Goal: Task Accomplishment & Management: Manage account settings

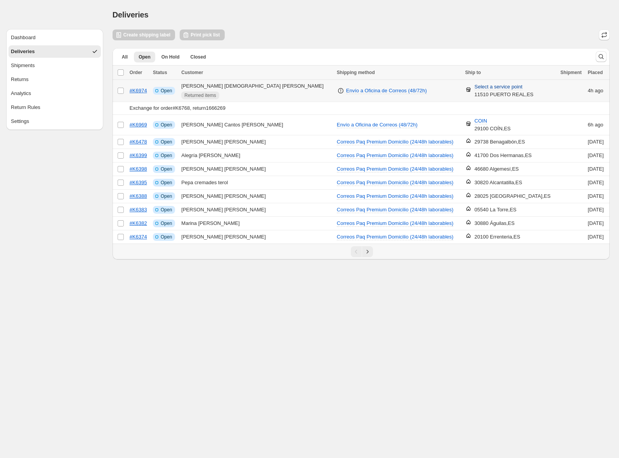
click at [498, 86] on span "Select a service point" at bounding box center [498, 87] width 48 height 7
click at [471, 115] on input "Search by postal code" at bounding box center [489, 115] width 107 height 12
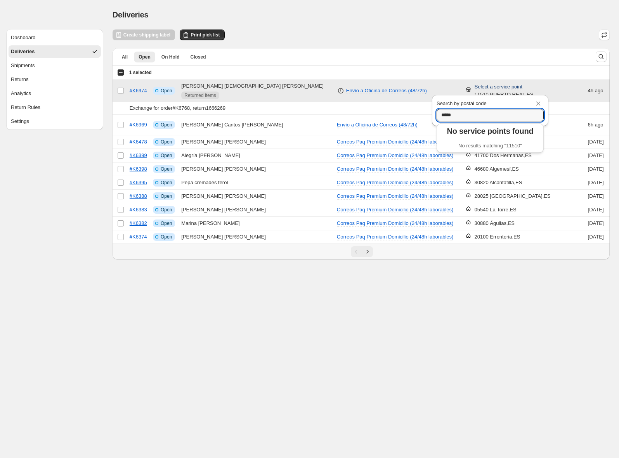
type input "*****"
click at [538, 103] on icon "Close" at bounding box center [538, 104] width 4 height 4
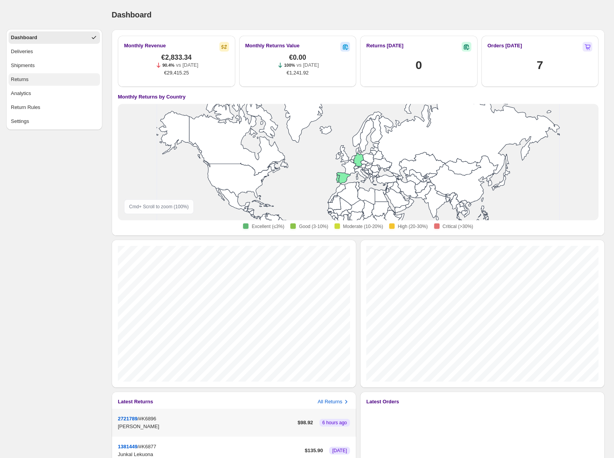
click at [24, 78] on div "Returns" at bounding box center [20, 80] width 18 height 8
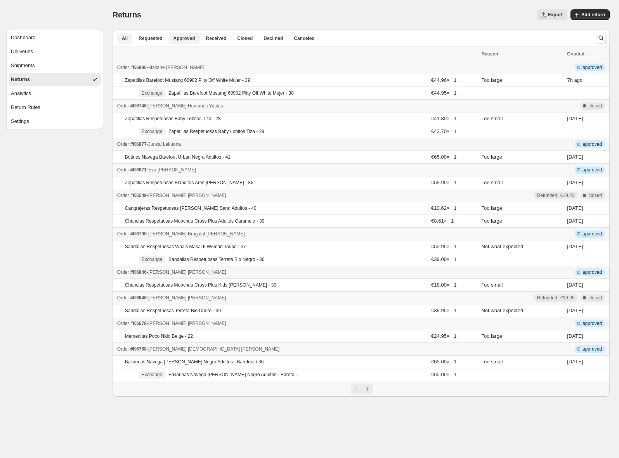
click at [181, 40] on span "Approved" at bounding box center [184, 38] width 22 height 6
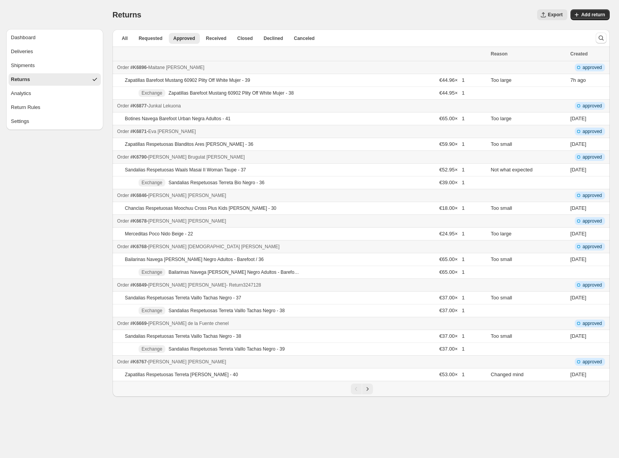
click at [277, 285] on div "Order #K6849 - [PERSON_NAME] - Return 3247128" at bounding box center [301, 285] width 369 height 8
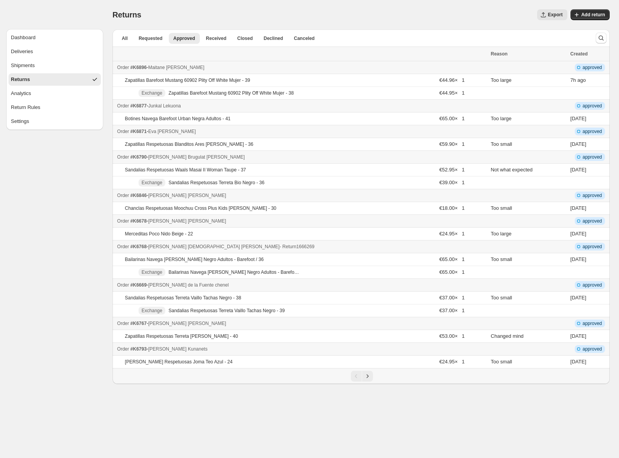
click at [244, 248] on div "Order #K6768 - [PERSON_NAME] - Return 1666269" at bounding box center [301, 247] width 369 height 8
